Goal: Information Seeking & Learning: Learn about a topic

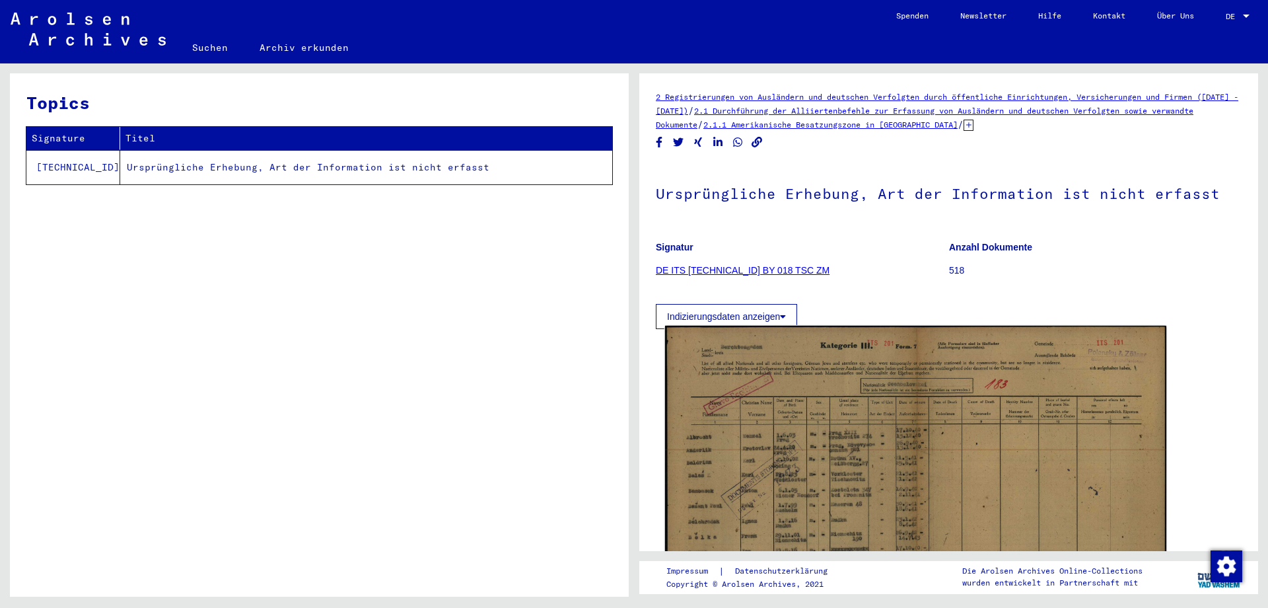
click at [788, 448] on img at bounding box center [915, 503] width 501 height 355
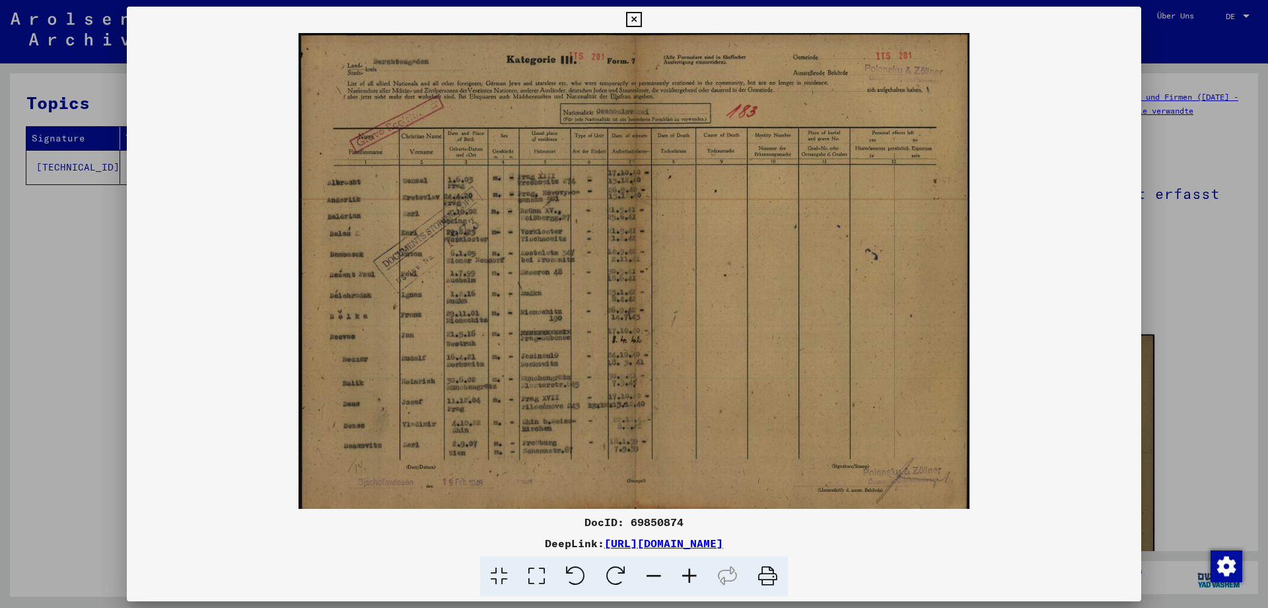
click at [690, 573] on icon at bounding box center [690, 576] width 36 height 40
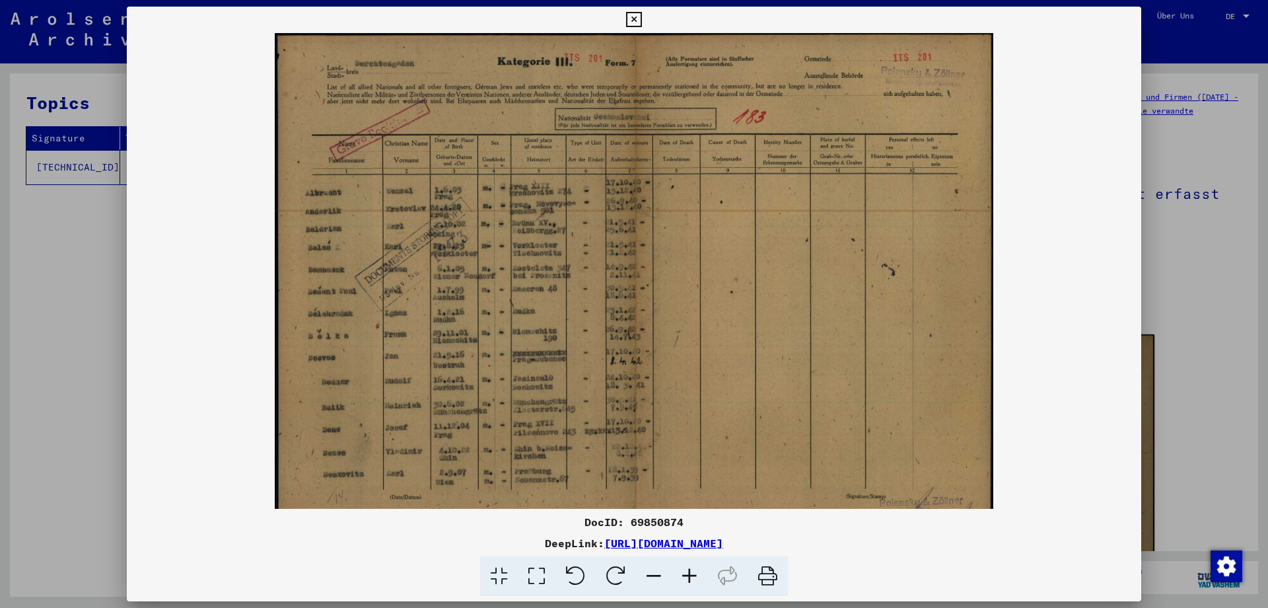
click at [690, 573] on icon at bounding box center [690, 576] width 36 height 40
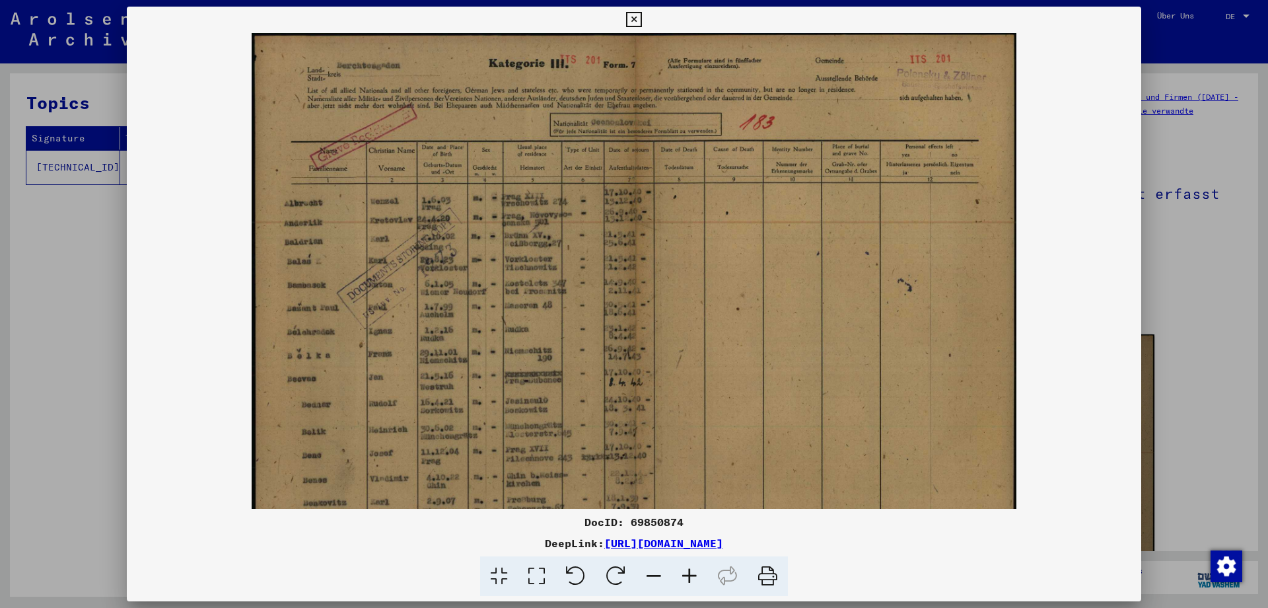
click at [690, 573] on icon at bounding box center [690, 576] width 36 height 40
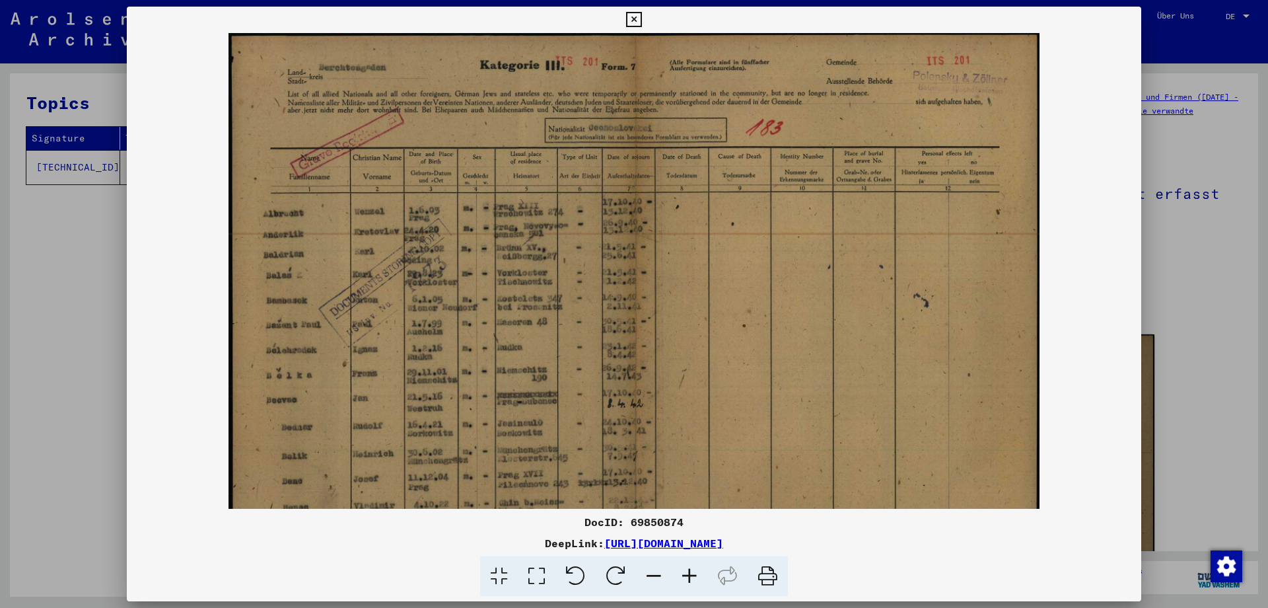
click at [690, 573] on icon at bounding box center [690, 576] width 36 height 40
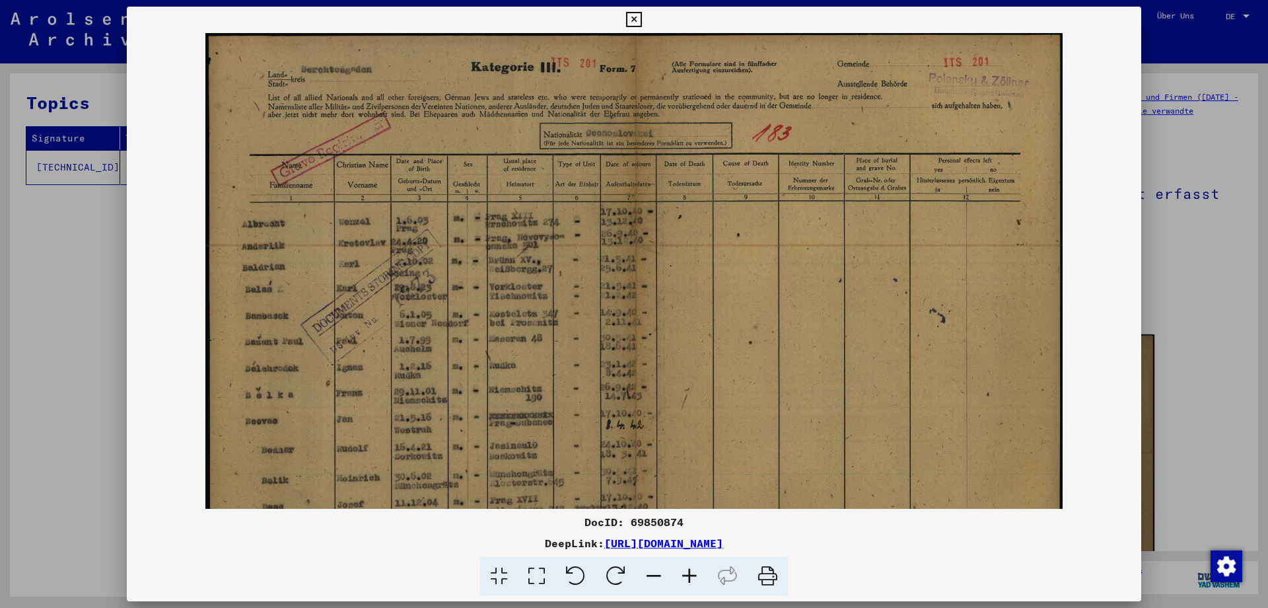
click at [690, 573] on icon at bounding box center [690, 576] width 36 height 40
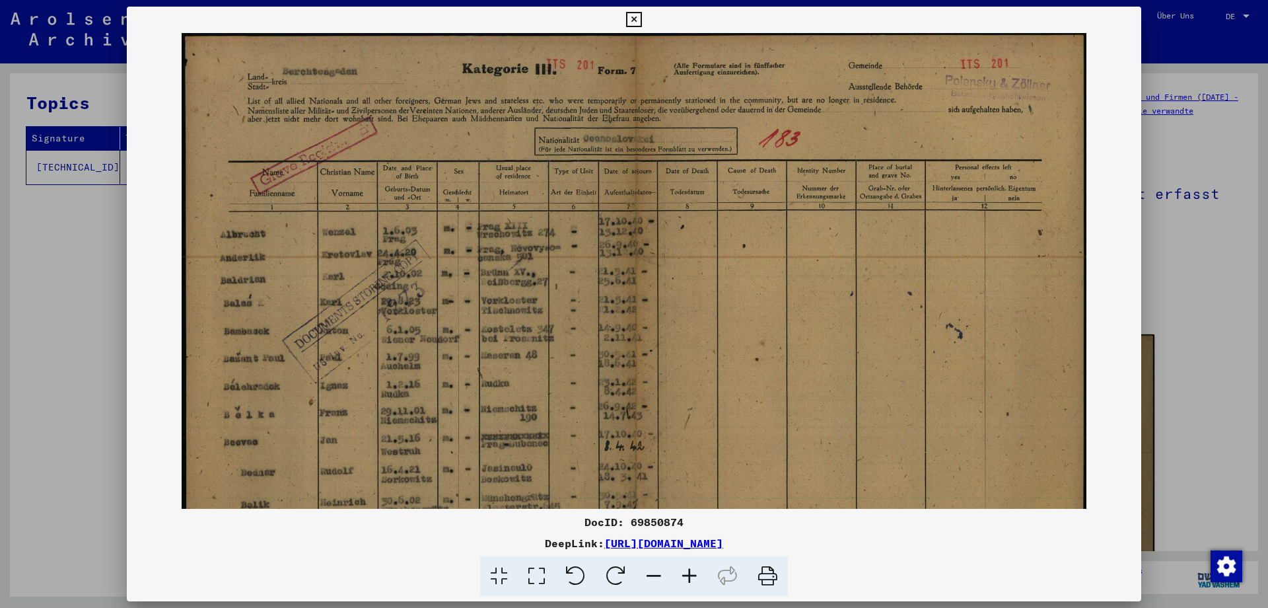
click at [690, 573] on icon at bounding box center [690, 576] width 36 height 40
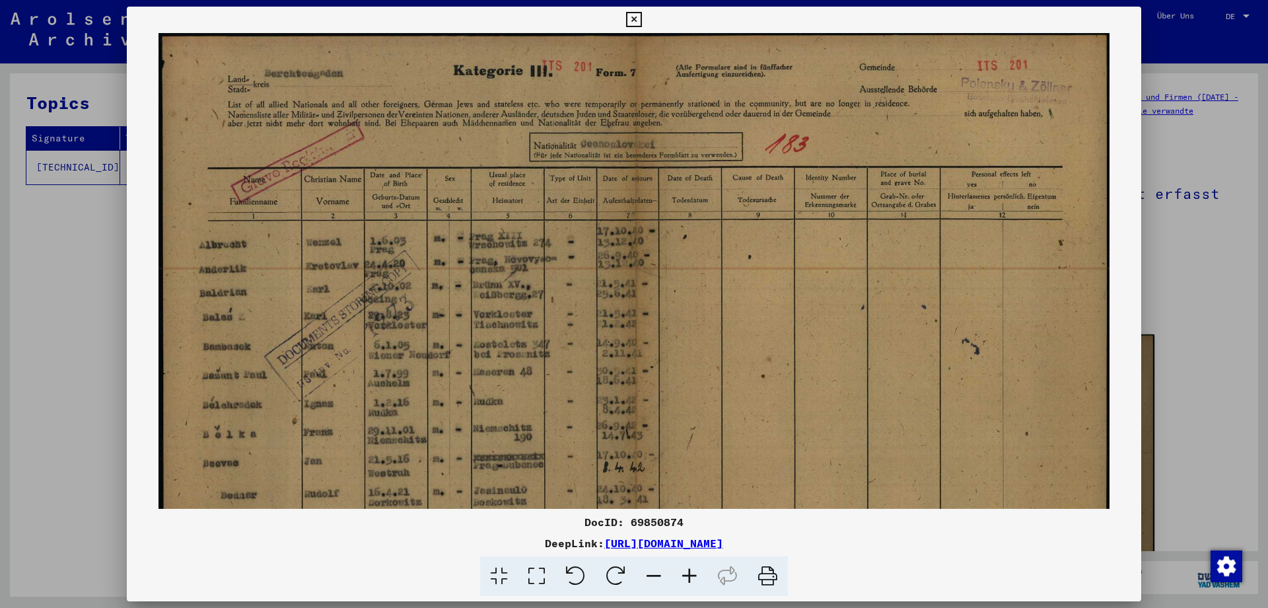
click at [690, 573] on icon at bounding box center [690, 576] width 36 height 40
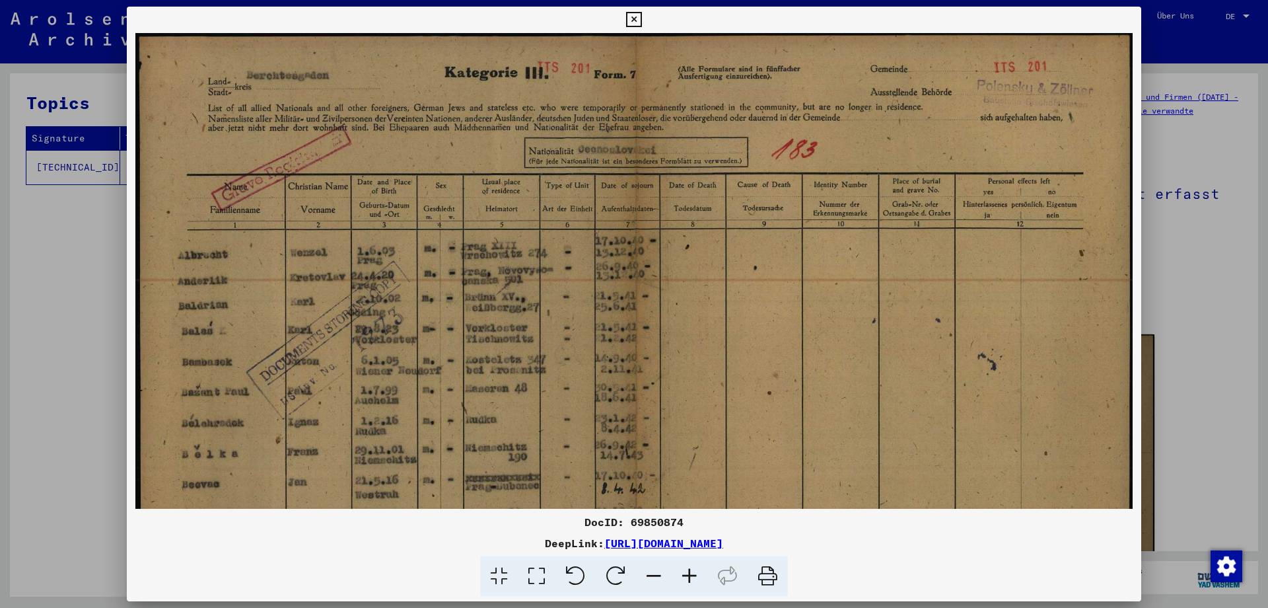
drag, startPoint x: 713, startPoint y: 366, endPoint x: 933, endPoint y: 88, distance: 354.9
click at [692, 388] on img at bounding box center [634, 386] width 998 height 707
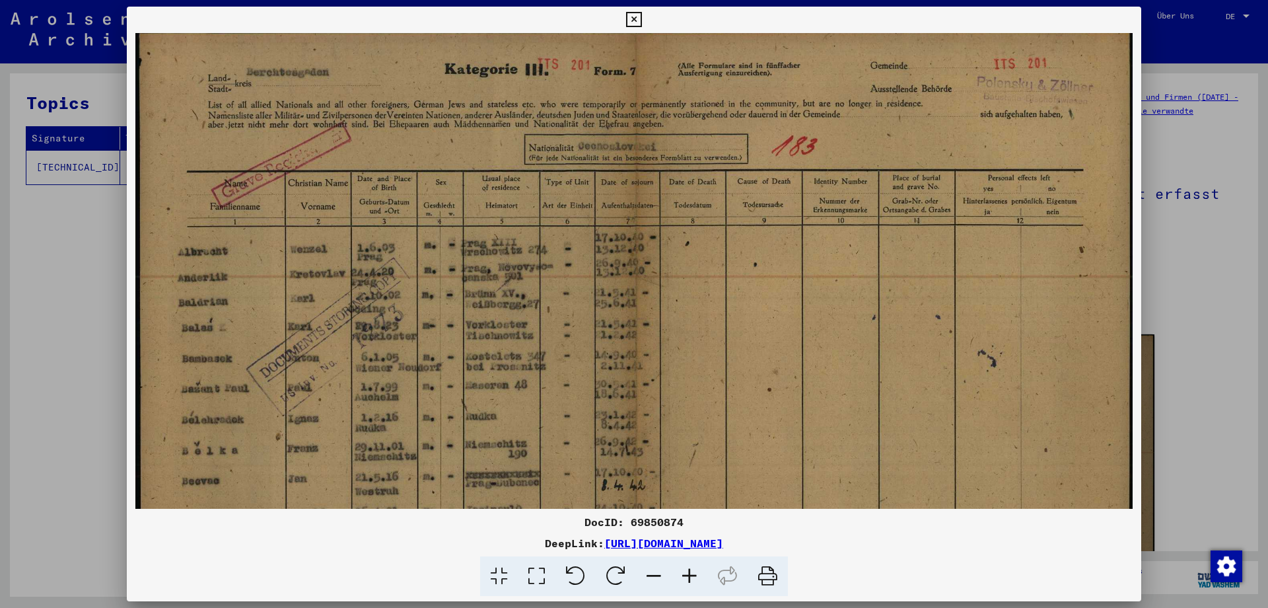
click at [641, 13] on icon at bounding box center [633, 20] width 15 height 16
